Goal: Task Accomplishment & Management: Manage account settings

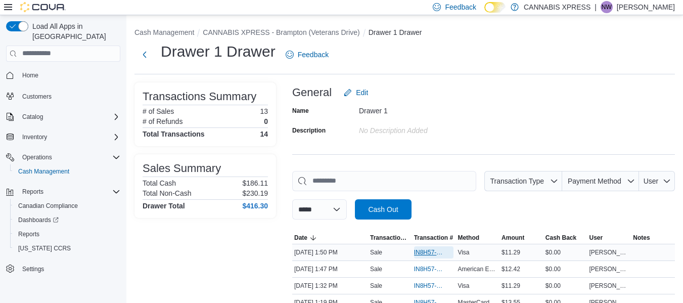
click at [432, 253] on span "IN8H57-775641" at bounding box center [429, 252] width 30 height 8
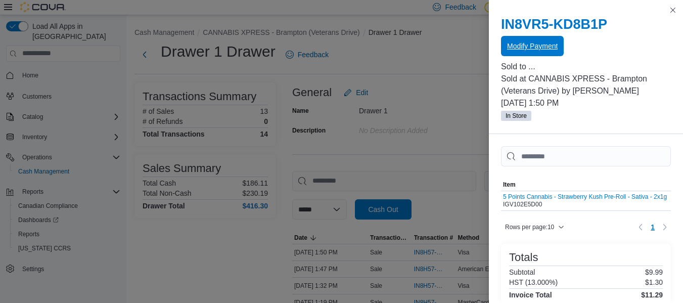
click at [524, 49] on span "Modify Payment" at bounding box center [532, 46] width 51 height 10
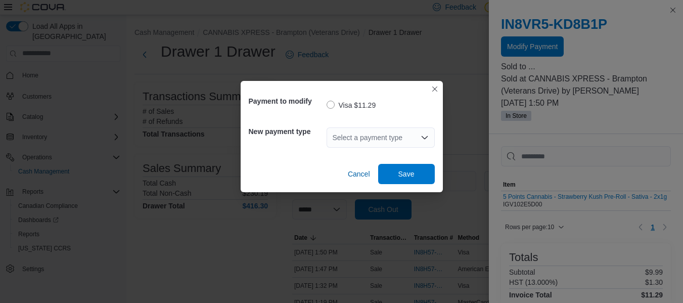
click at [341, 144] on div "Select a payment type" at bounding box center [381, 137] width 108 height 20
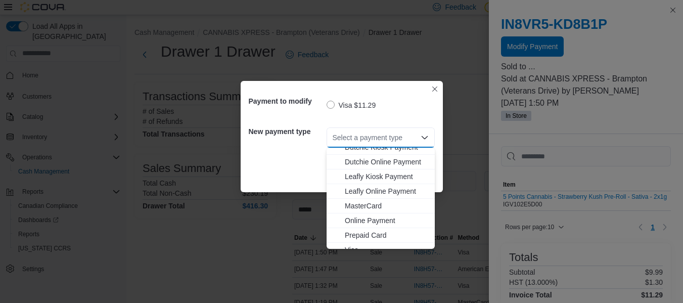
scroll to position [81, 0]
click at [370, 208] on span "MasterCard" at bounding box center [387, 205] width 84 height 10
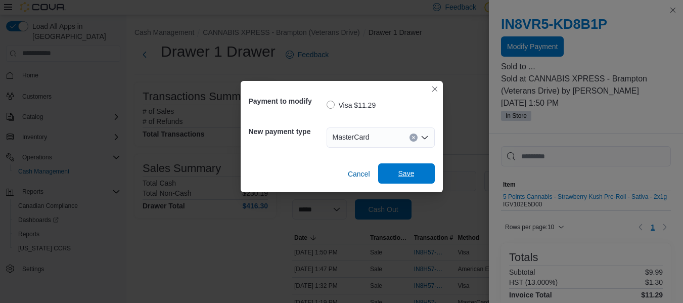
click at [403, 166] on span "Save" at bounding box center [406, 173] width 45 height 20
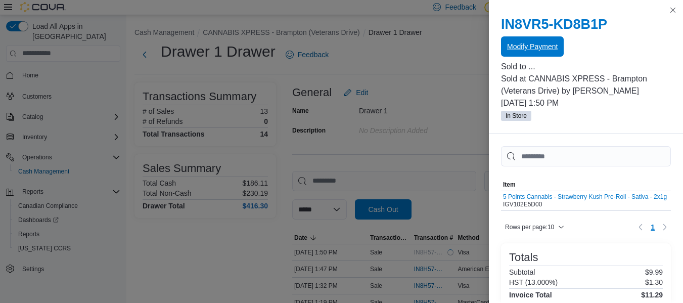
scroll to position [0, 0]
